Goal: Information Seeking & Learning: Learn about a topic

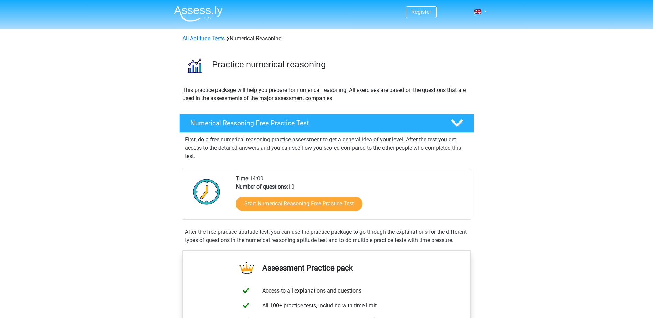
scroll to position [103, 0]
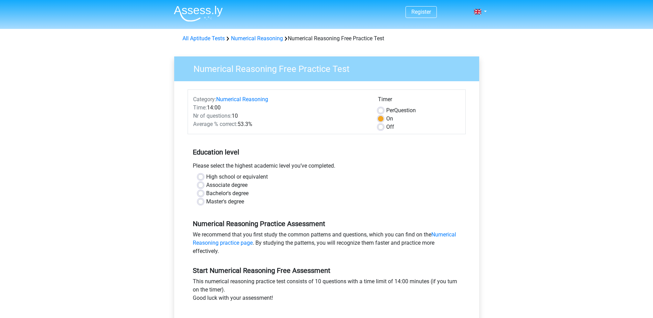
click at [206, 202] on label "Master's degree" at bounding box center [225, 202] width 38 height 8
click at [200, 202] on input "Master's degree" at bounding box center [201, 201] width 6 height 7
radio input "true"
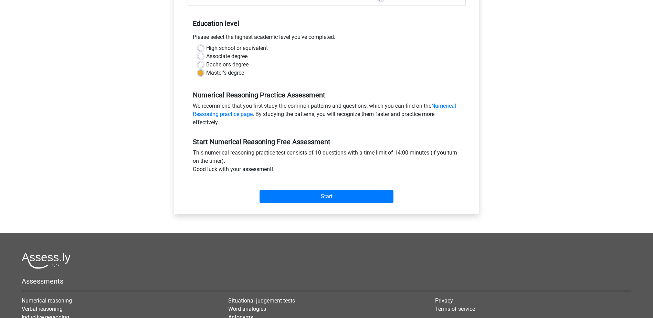
scroll to position [138, 0]
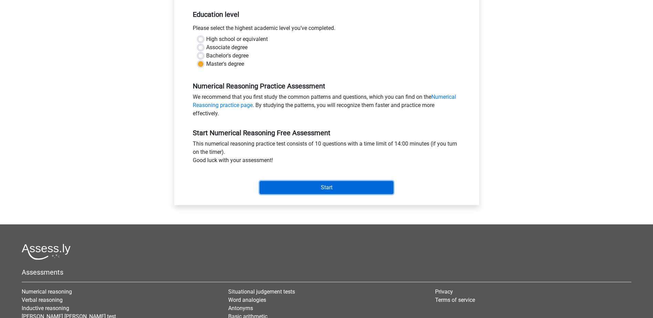
click at [324, 192] on input "Start" at bounding box center [327, 187] width 134 height 13
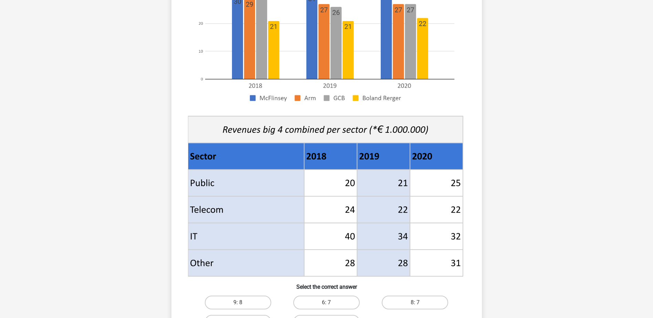
scroll to position [275, 0]
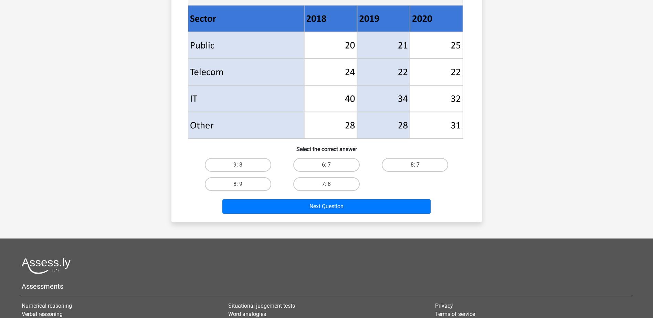
click at [405, 166] on label "8: 7" at bounding box center [415, 165] width 66 height 14
click at [415, 166] on input "8: 7" at bounding box center [417, 167] width 4 height 4
radio input "true"
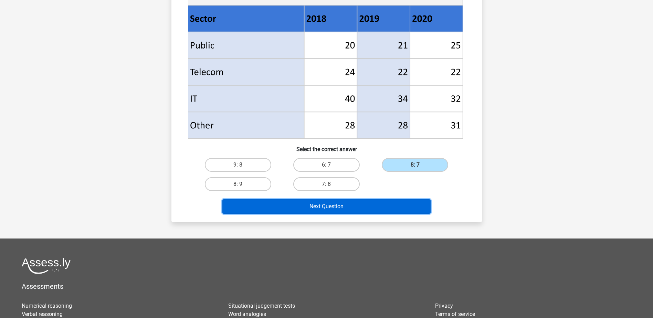
click at [346, 208] on button "Next Question" at bounding box center [326, 206] width 208 height 14
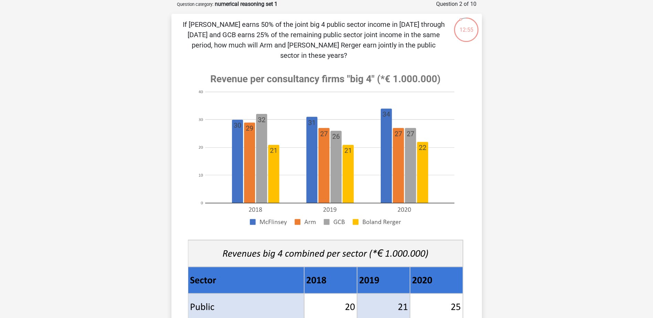
scroll to position [0, 0]
